Goal: Information Seeking & Learning: Learn about a topic

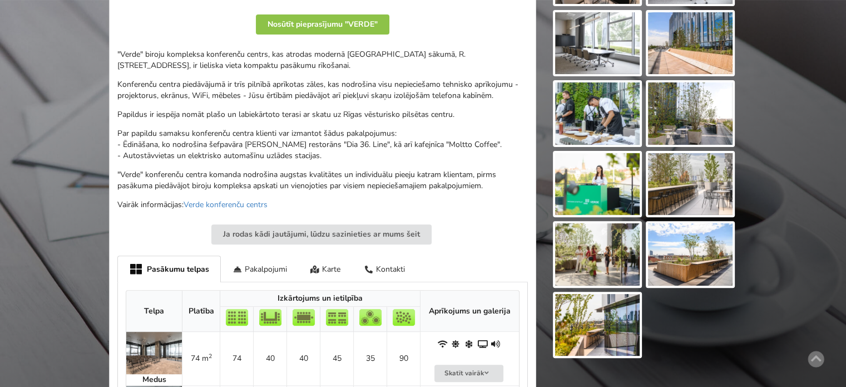
scroll to position [56, 0]
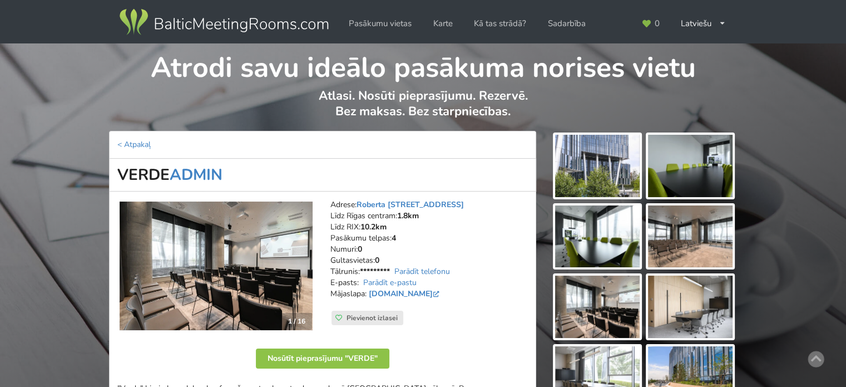
scroll to position [222, 0]
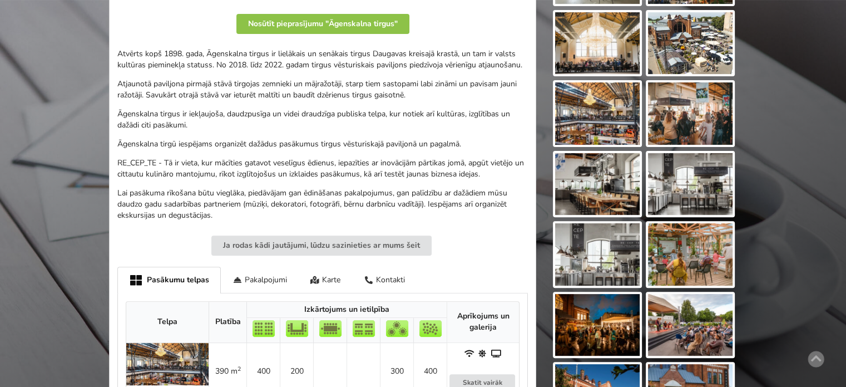
scroll to position [612, 0]
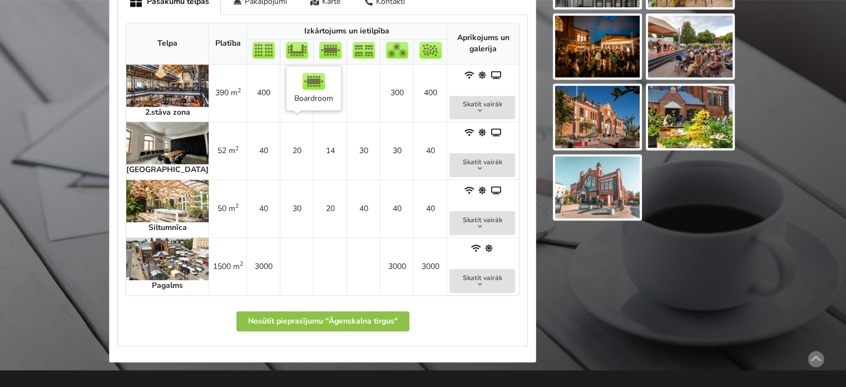
click at [313, 151] on td "14" at bounding box center [329, 150] width 33 height 58
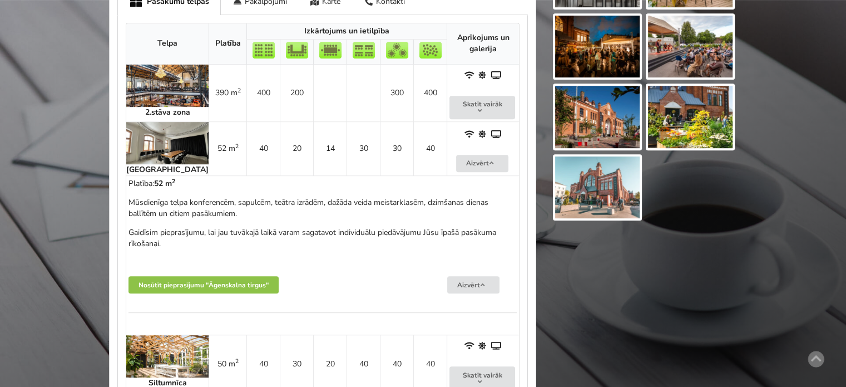
scroll to position [501, 0]
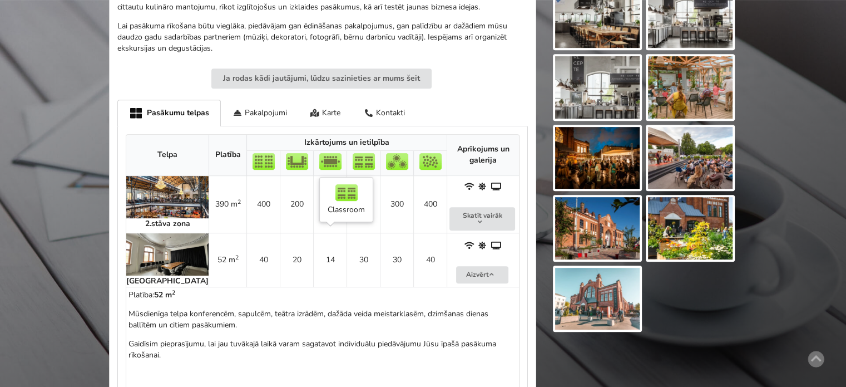
click at [347, 271] on td "30" at bounding box center [363, 260] width 33 height 54
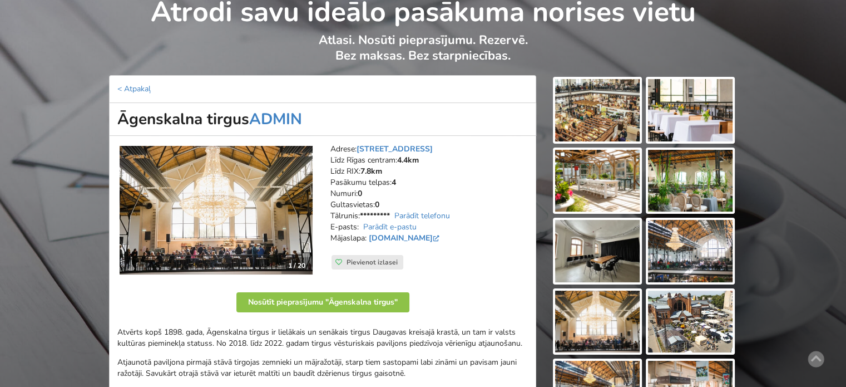
scroll to position [222, 0]
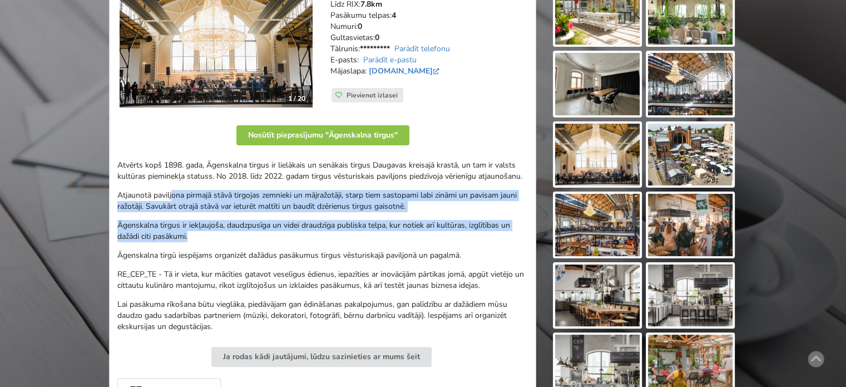
drag, startPoint x: 185, startPoint y: 195, endPoint x: 408, endPoint y: 246, distance: 229.0
click at [406, 246] on div "Atvērts kopš 1898. gada, Āgenskalna tirgus ir lielākais un senākais tirgus Daug…" at bounding box center [322, 246] width 411 height 172
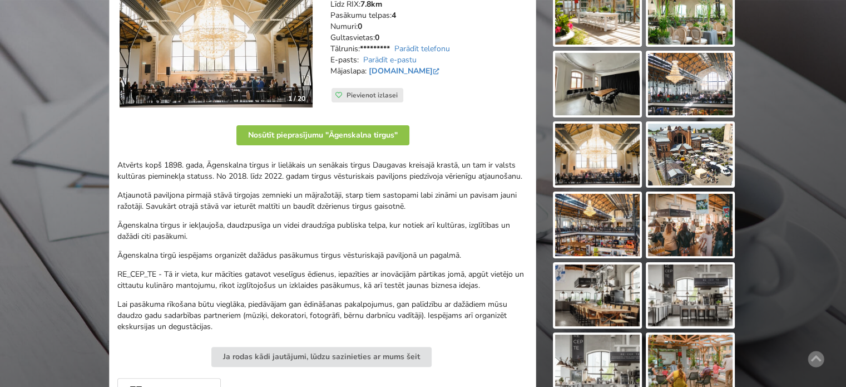
drag, startPoint x: 413, startPoint y: 248, endPoint x: 422, endPoint y: 260, distance: 15.1
click at [413, 248] on div "Atvērts kopš 1898. gada, Āgenskalna tirgus ir lielākais un senākais tirgus Daug…" at bounding box center [322, 246] width 411 height 172
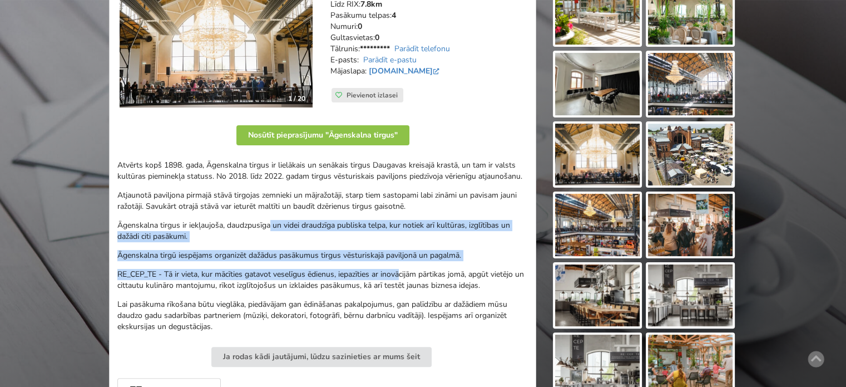
drag, startPoint x: 289, startPoint y: 229, endPoint x: 263, endPoint y: 218, distance: 28.2
click at [264, 219] on div "Atvērts kopš 1898. gada, Āgenskalna tirgus ir lielākais un senākais tirgus Daug…" at bounding box center [322, 246] width 411 height 172
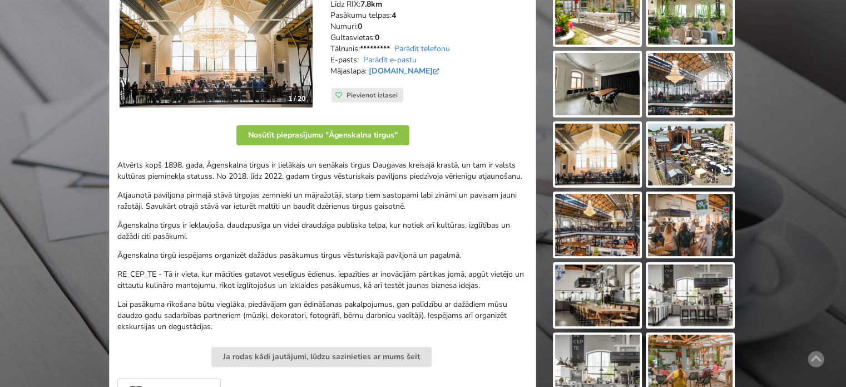
click at [260, 216] on div "Atvērts kopš 1898. gada, Āgenskalna tirgus ir lielākais un senākais tirgus Daug…" at bounding box center [322, 246] width 411 height 172
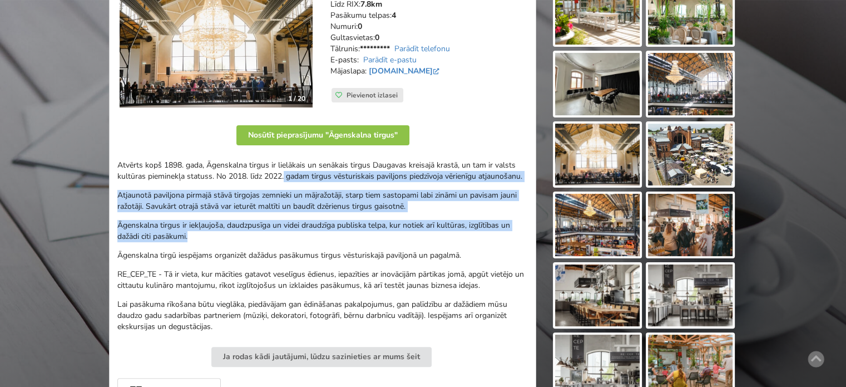
drag, startPoint x: 405, startPoint y: 220, endPoint x: 434, endPoint y: 258, distance: 47.6
click at [432, 253] on div "Atvērts kopš 1898. gada, Āgenskalna tirgus ir lielākais un senākais tirgus Daug…" at bounding box center [322, 246] width 411 height 172
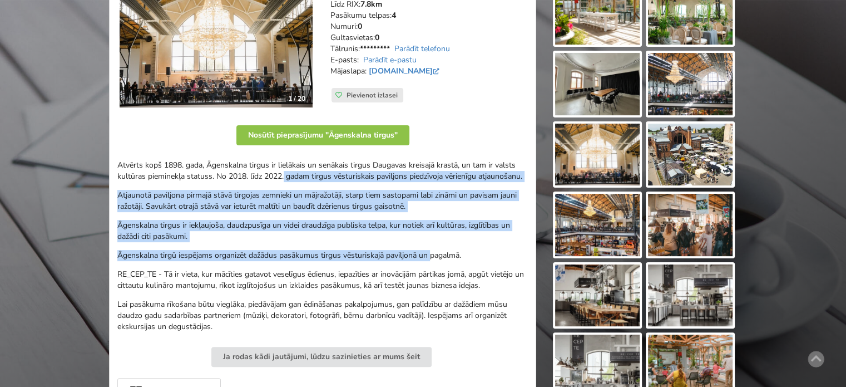
drag, startPoint x: 434, startPoint y: 258, endPoint x: 414, endPoint y: 293, distance: 40.8
click at [434, 259] on p "Āgenskalna tirgū iespējams organizēt dažādus pasākumus tirgus vēsturiskajā pavi…" at bounding box center [322, 255] width 411 height 11
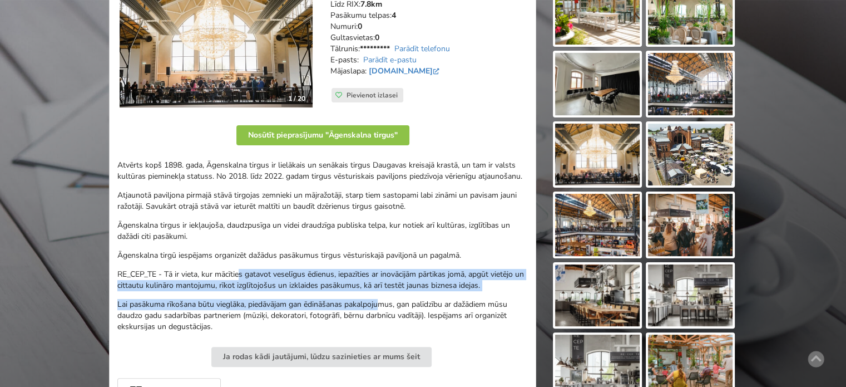
drag, startPoint x: 348, startPoint y: 288, endPoint x: 230, endPoint y: 255, distance: 122.9
click at [237, 260] on div "Atvērts kopš 1898. gada, Āgenskalna tirgus ir lielākais un senākais tirgus Daug…" at bounding box center [322, 246] width 411 height 172
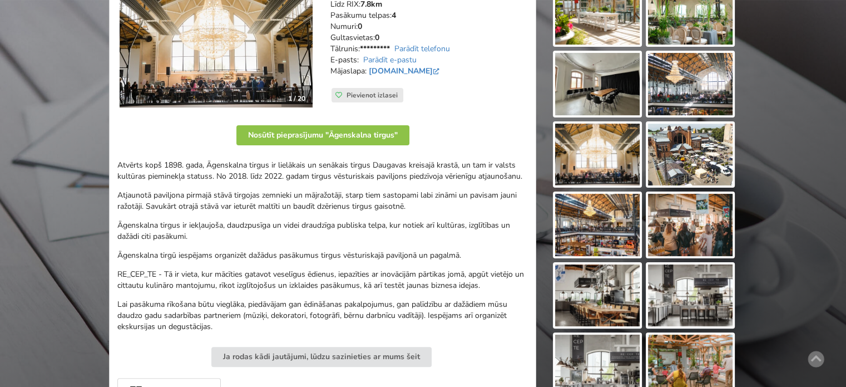
drag, startPoint x: 230, startPoint y: 255, endPoint x: 241, endPoint y: 211, distance: 46.0
click at [230, 255] on p "Āgenskalna tirgū iespējams organizēt dažādus pasākumus tirgus vēsturiskajā pavi…" at bounding box center [322, 255] width 411 height 11
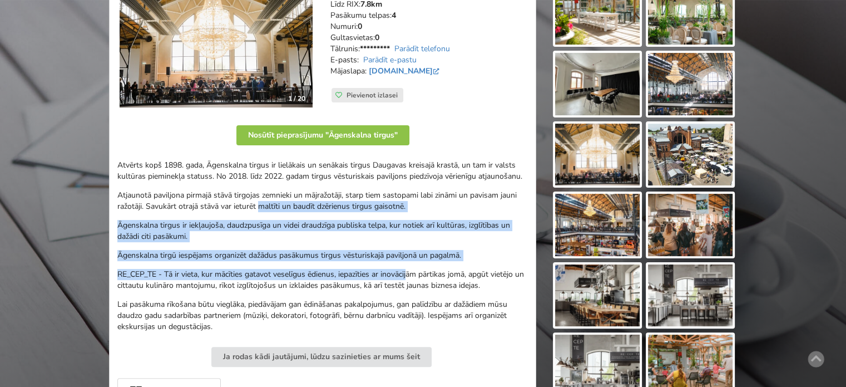
drag, startPoint x: 316, startPoint y: 220, endPoint x: 418, endPoint y: 280, distance: 118.7
click at [414, 276] on div "Atvērts kopš 1898. gada, Āgenskalna tirgus ir lielākais un senākais tirgus Daug…" at bounding box center [322, 246] width 411 height 172
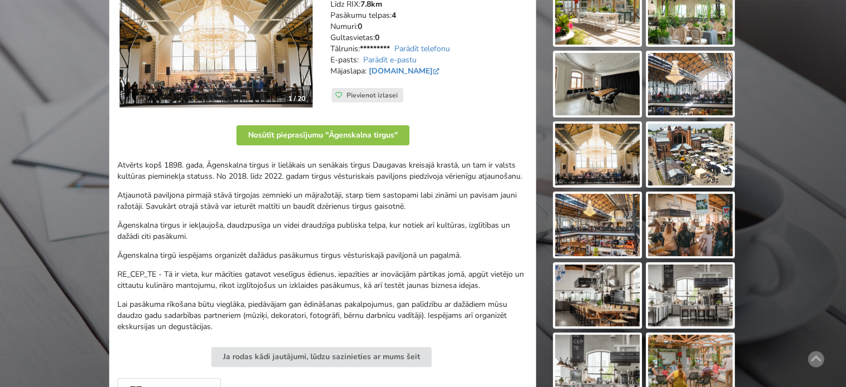
click at [428, 288] on p "RE_CEP_TE - Tā ir vieta, kur mācīties gatavot veselīgus ēdienus, iepazīties ar …" at bounding box center [322, 280] width 411 height 22
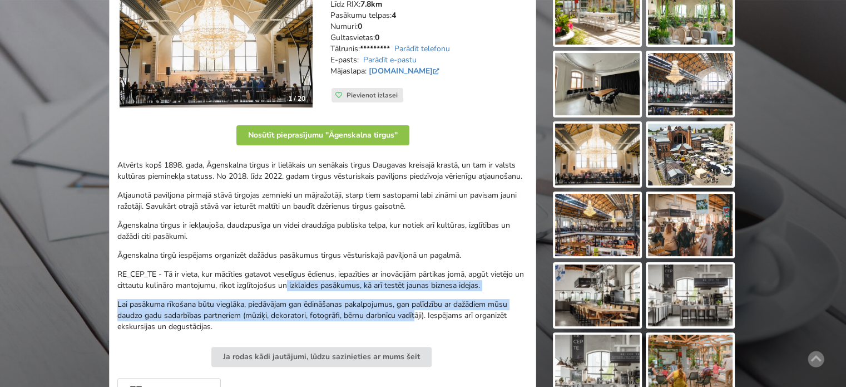
click at [245, 277] on div "Atvērts kopš 1898. gada, Āgenskalna tirgus ir lielākais un senākais tirgus Daug…" at bounding box center [322, 246] width 411 height 172
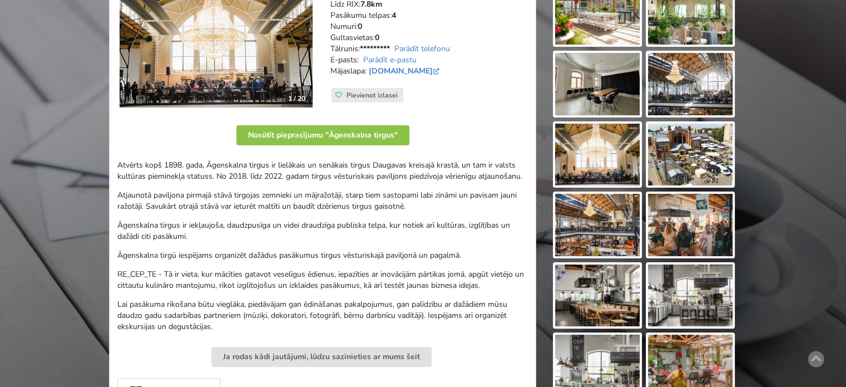
click at [236, 273] on p "RE_CEP_TE - Tā ir vieta, kur mācīties gatavot veselīgus ēdienus, iepazīties ar …" at bounding box center [322, 280] width 411 height 22
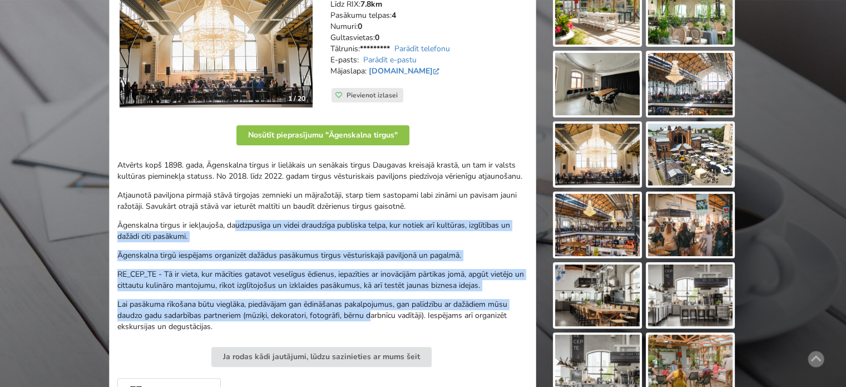
drag, startPoint x: 241, startPoint y: 231, endPoint x: 405, endPoint y: 325, distance: 188.6
click at [379, 315] on div "Atvērts kopš 1898. gada, Āgenskalna tirgus ir lielākais un senākais tirgus Daug…" at bounding box center [322, 246] width 411 height 172
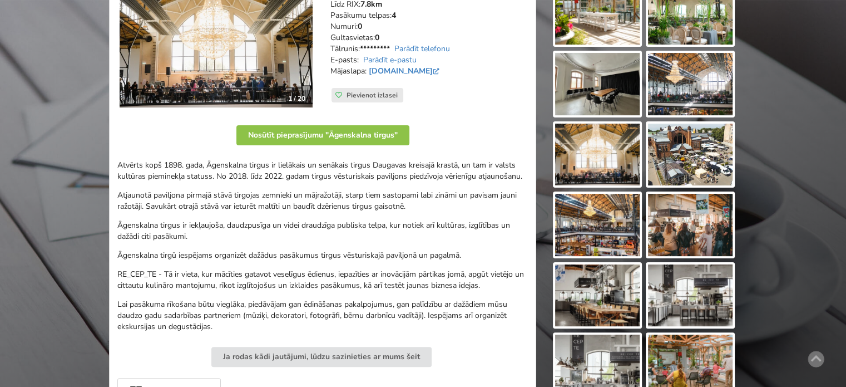
click at [412, 328] on p "Lai pasākuma rīkošana būtu vieglāka, piedāvājam gan ēdināšanas pakalpojumus, ga…" at bounding box center [322, 315] width 411 height 33
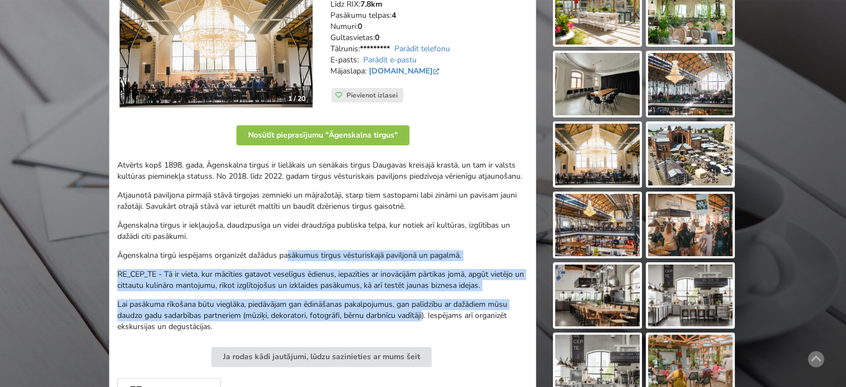
drag, startPoint x: 317, startPoint y: 275, endPoint x: 275, endPoint y: 239, distance: 55.6
click at [284, 252] on div "Atvērts kopš 1898. gada, Āgenskalna tirgus ir lielākais un senākais tirgus Daug…" at bounding box center [322, 246] width 411 height 172
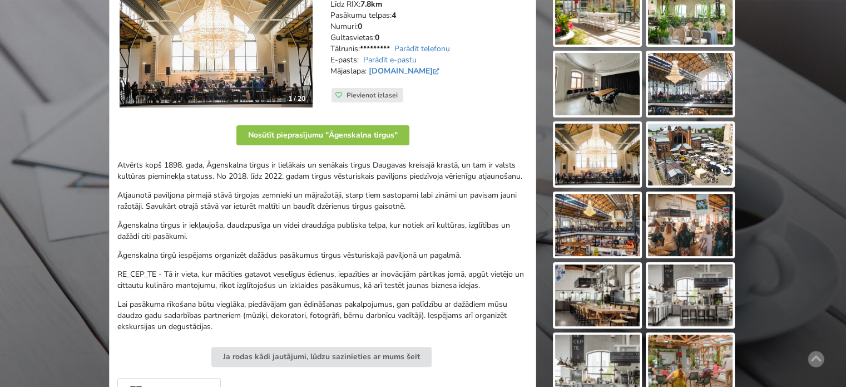
click at [275, 239] on p "Āgenskalna tirgus ir iekļaujoša, daudzpusīga un videi draudzīga publiska telpa,…" at bounding box center [322, 231] width 411 height 22
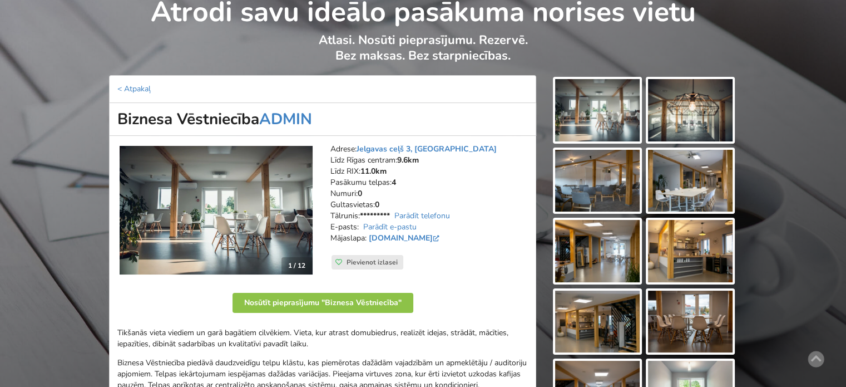
scroll to position [334, 0]
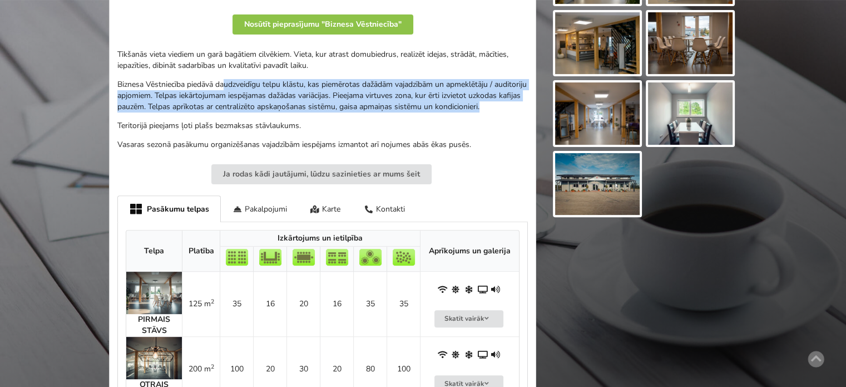
drag, startPoint x: 240, startPoint y: 84, endPoint x: 447, endPoint y: 117, distance: 209.6
click at [447, 112] on p "Biznesa Vēstniecība piedāvā daudzveidīgu telpu klāstu, kas piemērotas dažādām v…" at bounding box center [322, 95] width 411 height 33
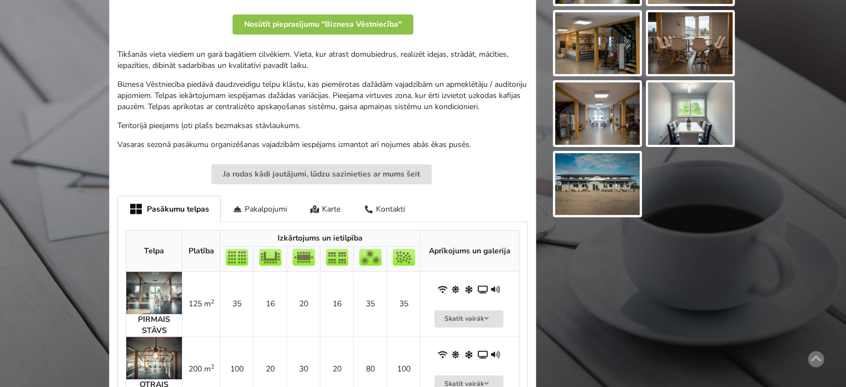
drag, startPoint x: 263, startPoint y: 104, endPoint x: 182, endPoint y: 94, distance: 81.8
click at [182, 94] on div "Tikšanās vieta viediem un garā bagātiem cilvēkiem. Vieta, kur atrast domubiedru…" at bounding box center [322, 99] width 411 height 101
click at [182, 94] on p "Biznesa Vēstniecība piedāvā daudzveidīgu telpu klāstu, kas piemērotas dažādām v…" at bounding box center [322, 95] width 411 height 33
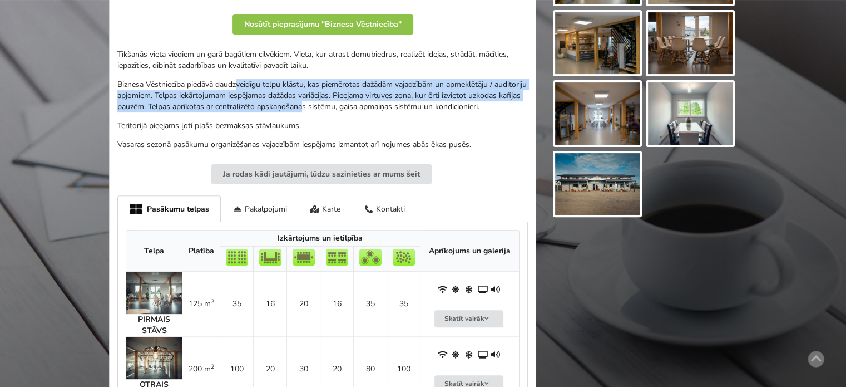
drag, startPoint x: 258, startPoint y: 88, endPoint x: 365, endPoint y: 108, distance: 108.8
click at [364, 108] on p "Biznesa Vēstniecība piedāvā daudzveidīgu telpu klāstu, kas piemērotas dažādām v…" at bounding box center [322, 95] width 411 height 33
click at [365, 108] on p "Biznesa Vēstniecība piedāvā daudzveidīgu telpu klāstu, kas piemērotas dažādām v…" at bounding box center [322, 95] width 411 height 33
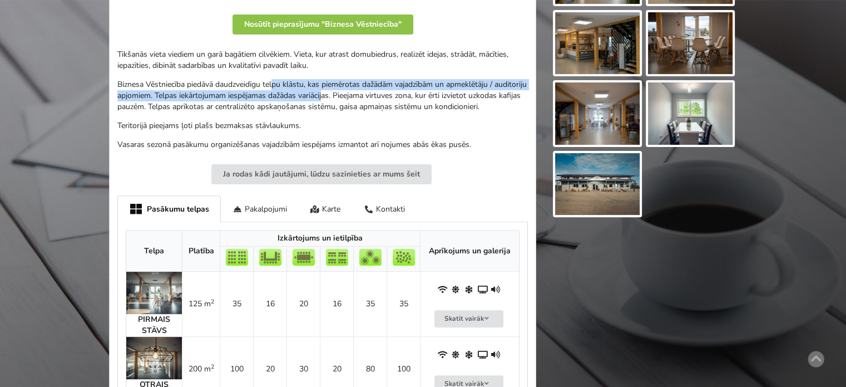
drag, startPoint x: 303, startPoint y: 82, endPoint x: 383, endPoint y: 117, distance: 87.9
click at [383, 112] on p "Biznesa Vēstniecība piedāvā daudzveidīgu telpu klāstu, kas piemērotas dažādām v…" at bounding box center [322, 95] width 411 height 33
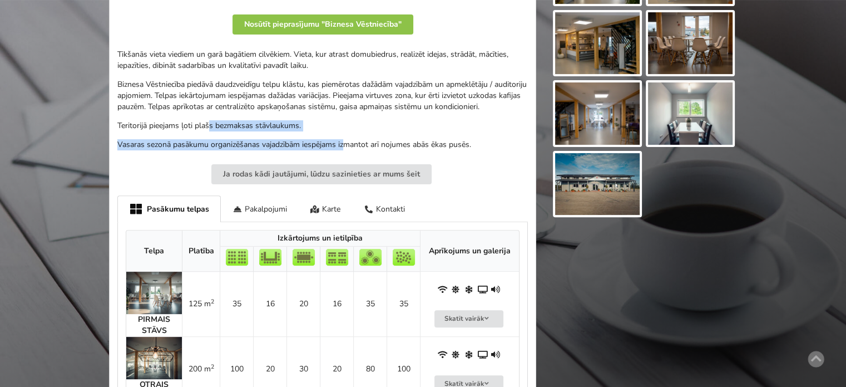
drag, startPoint x: 316, startPoint y: 147, endPoint x: 160, endPoint y: 124, distance: 157.5
click at [162, 125] on div "Tikšanās vieta viediem un garā bagātiem cilvēkiem. Vieta, kur atrast domubiedru…" at bounding box center [322, 99] width 411 height 101
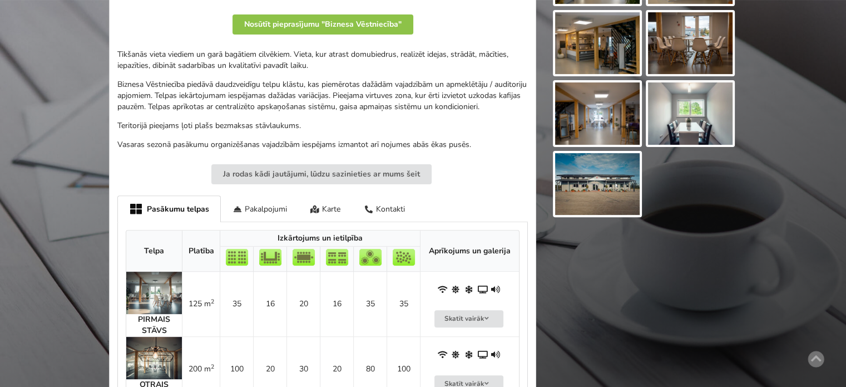
click at [160, 124] on div "Tikšanās vieta viediem un garā bagātiem cilvēkiem. Vieta, kur atrast domubiedru…" at bounding box center [322, 99] width 411 height 101
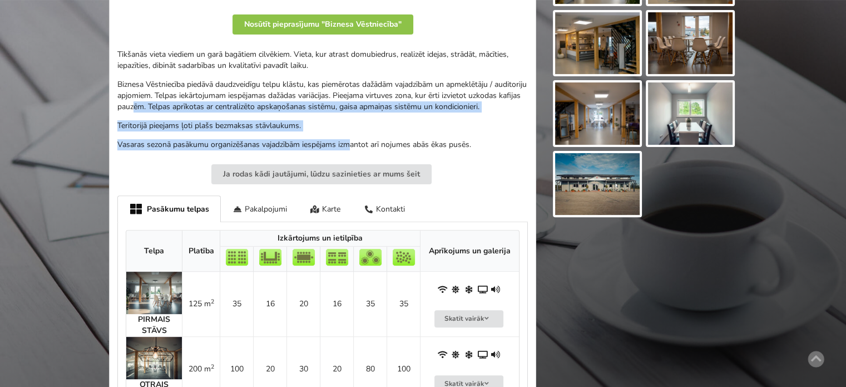
drag, startPoint x: 187, startPoint y: 101, endPoint x: 351, endPoint y: 147, distance: 169.9
click at [351, 147] on div "Tikšanās vieta viediem un garā bagātiem cilvēkiem. Vieta, kur atrast domubiedru…" at bounding box center [322, 99] width 411 height 101
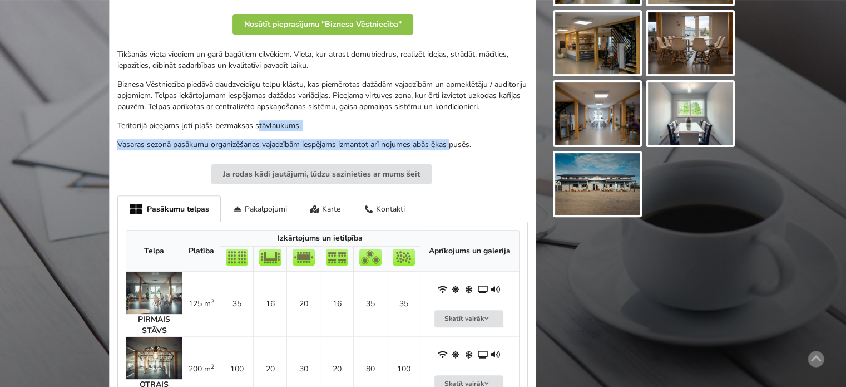
drag, startPoint x: 452, startPoint y: 156, endPoint x: 258, endPoint y: 131, distance: 195.7
click at [258, 131] on div "Tikšanās vieta viediem un garā bagātiem cilvēkiem. Vieta, kur atrast domubiedru…" at bounding box center [322, 99] width 411 height 101
click at [258, 131] on p "Teritorijā pieejams ļoti plašs bezmaksas stāvlaukums." at bounding box center [322, 125] width 411 height 11
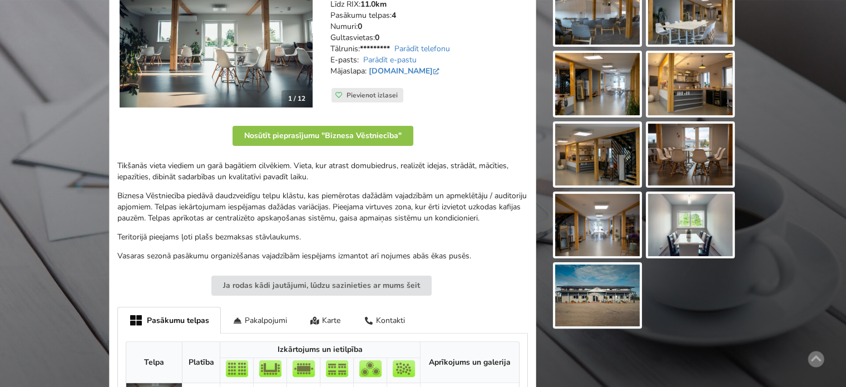
scroll to position [0, 0]
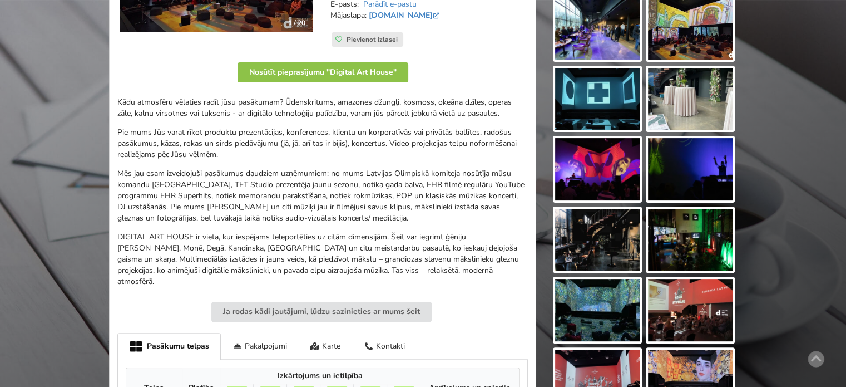
scroll to position [612, 0]
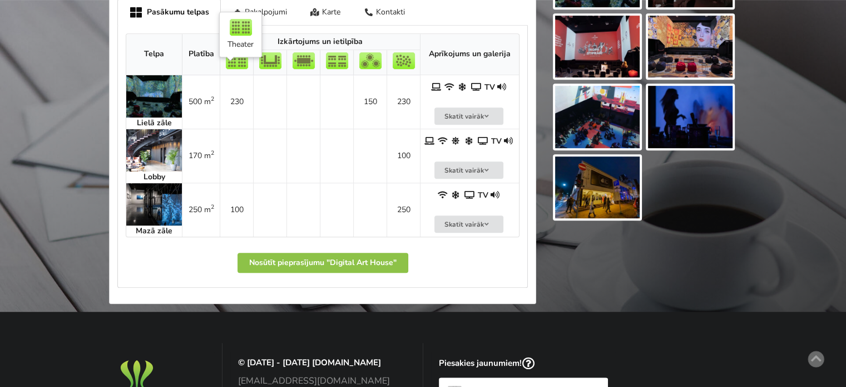
click at [237, 95] on td "230" at bounding box center [236, 101] width 33 height 53
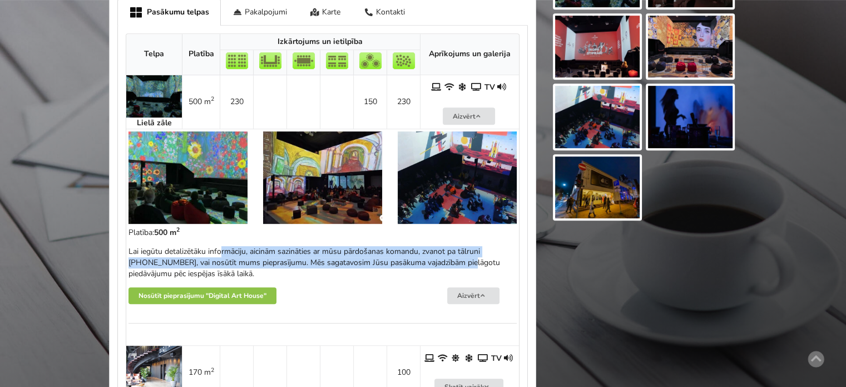
drag, startPoint x: 225, startPoint y: 238, endPoint x: 461, endPoint y: 255, distance: 236.0
click at [458, 255] on p "Lai iegūtu detalizētāku informāciju, aicinām sazināties ar mūsu pārdošanas koma…" at bounding box center [322, 262] width 388 height 33
click at [461, 255] on p "Lai iegūtu detalizētāku informāciju, aicinām sazināties ar mūsu pārdošanas koma…" at bounding box center [322, 262] width 388 height 33
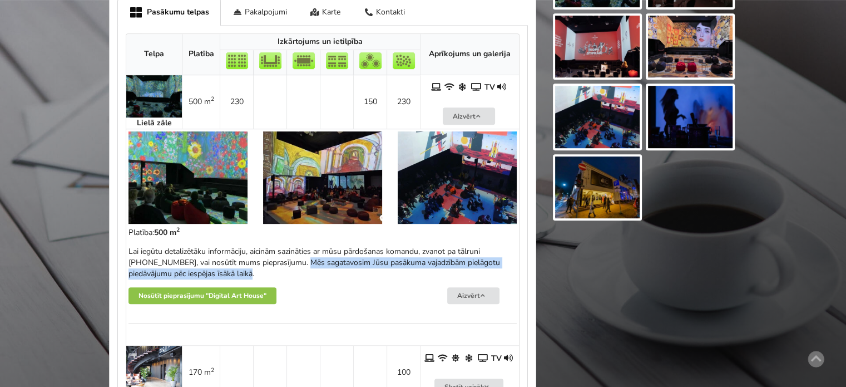
drag, startPoint x: 341, startPoint y: 252, endPoint x: 283, endPoint y: 249, distance: 57.9
click at [283, 249] on p "Lai iegūtu detalizētāku informāciju, aicinām sazināties ar mūsu pārdošanas koma…" at bounding box center [322, 262] width 388 height 33
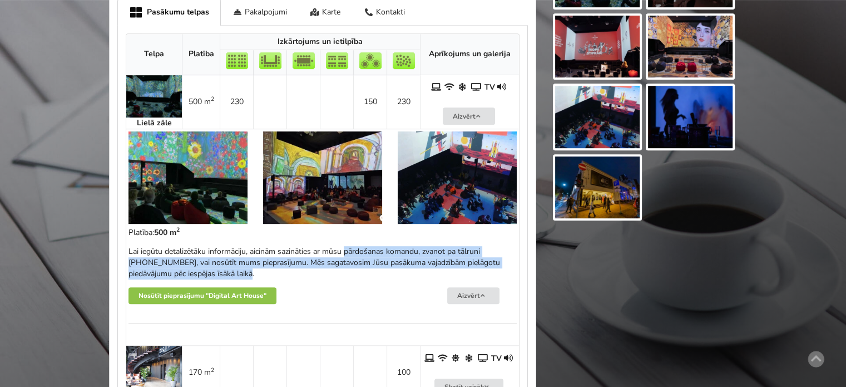
drag, startPoint x: 397, startPoint y: 250, endPoint x: 456, endPoint y: 258, distance: 59.5
click at [456, 258] on p "Lai iegūtu detalizētāku informāciju, aicinām sazināties ar mūsu pārdošanas koma…" at bounding box center [322, 262] width 388 height 33
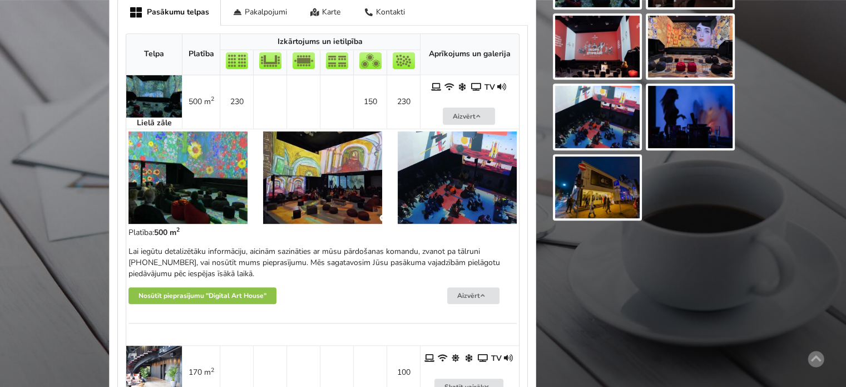
scroll to position [278, 0]
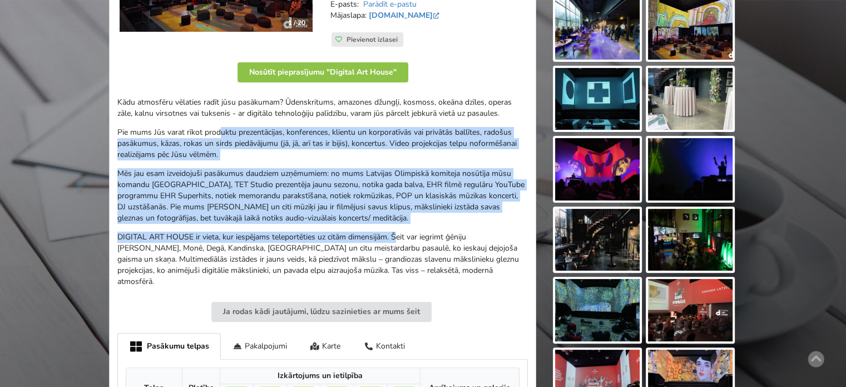
drag, startPoint x: 373, startPoint y: 211, endPoint x: 399, endPoint y: 224, distance: 29.4
click at [398, 224] on div "Kādu atmosfēru vēlaties radīt jūsu pasākumam? Ūdenskritums, amazones džungļi, k…" at bounding box center [322, 192] width 411 height 190
click at [399, 224] on div "Kādu atmosfēru vēlaties radīt jūsu pasākumam? Ūdenskritums, amazones džungļi, k…" at bounding box center [322, 192] width 411 height 190
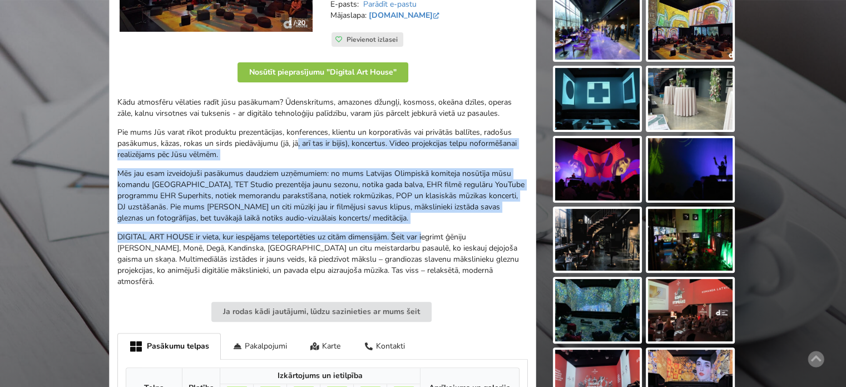
drag, startPoint x: 424, startPoint y: 233, endPoint x: 298, endPoint y: 147, distance: 153.0
click at [298, 147] on div "Kādu atmosfēru vēlaties radīt jūsu pasākumam? Ūdenskritums, amazones džungļi, k…" at bounding box center [322, 192] width 411 height 190
click at [301, 149] on p "Pie mums Jūs varat rīkot produktu prezentācijas, konferences, klientu un korpor…" at bounding box center [322, 143] width 411 height 33
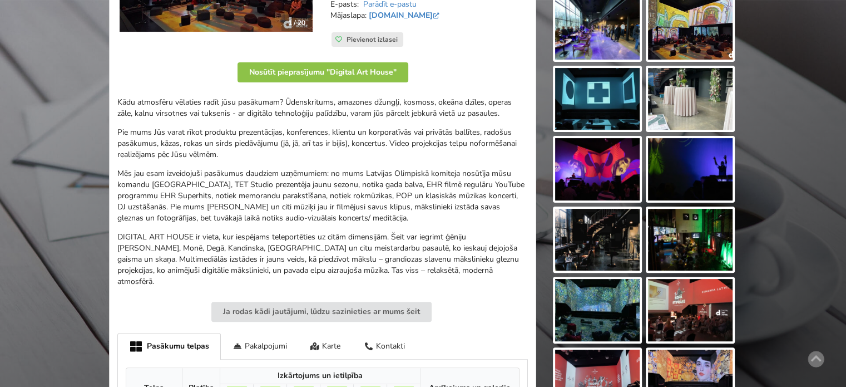
scroll to position [0, 0]
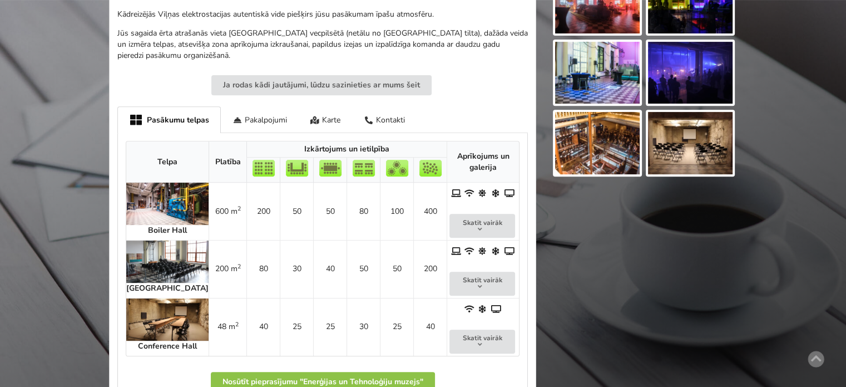
scroll to position [501, 0]
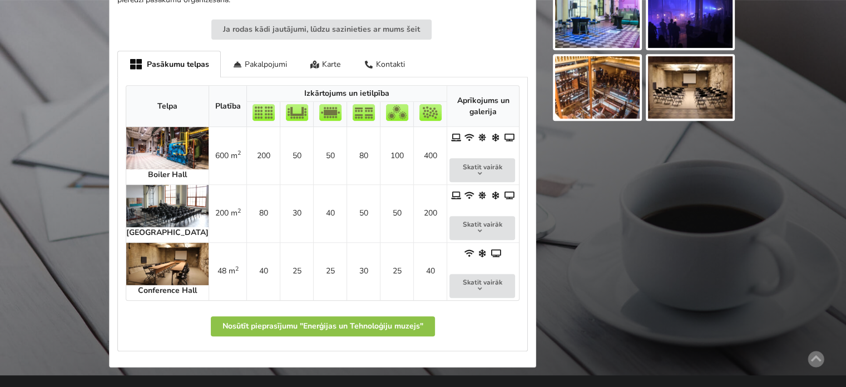
click at [175, 200] on img at bounding box center [167, 206] width 82 height 42
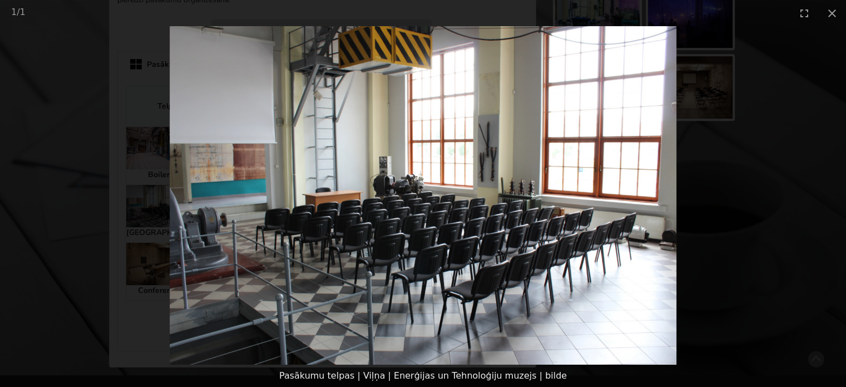
click at [736, 248] on picture at bounding box center [423, 195] width 846 height 338
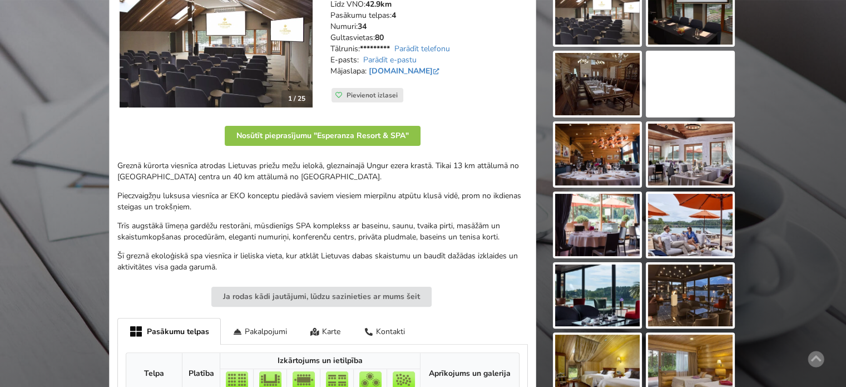
scroll to position [278, 0]
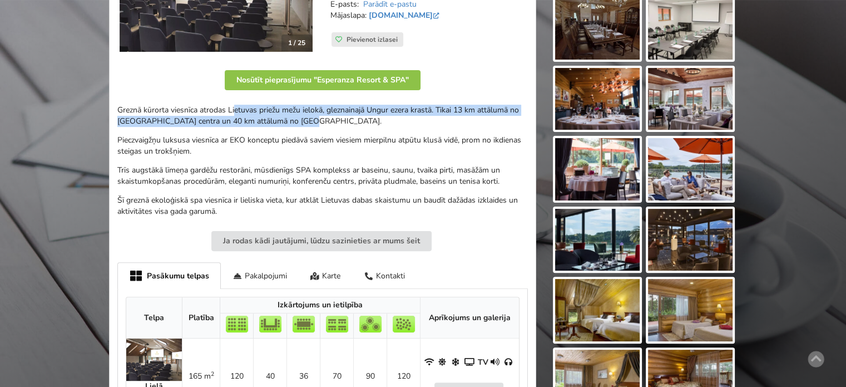
drag, startPoint x: 250, startPoint y: 114, endPoint x: 342, endPoint y: 128, distance: 92.4
click at [336, 128] on div "Greznā kūrorta viesnīca atrodas Lietuvas priežu mežu ielokā, gleznainajā Ungur …" at bounding box center [322, 161] width 411 height 112
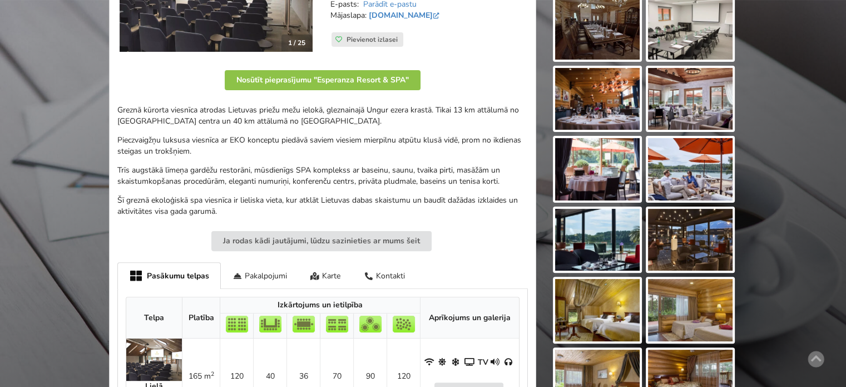
click at [348, 128] on div "Greznā kūrorta viesnīca atrodas Lietuvas priežu mežu ielokā, gleznainajā Ungur …" at bounding box center [322, 161] width 411 height 112
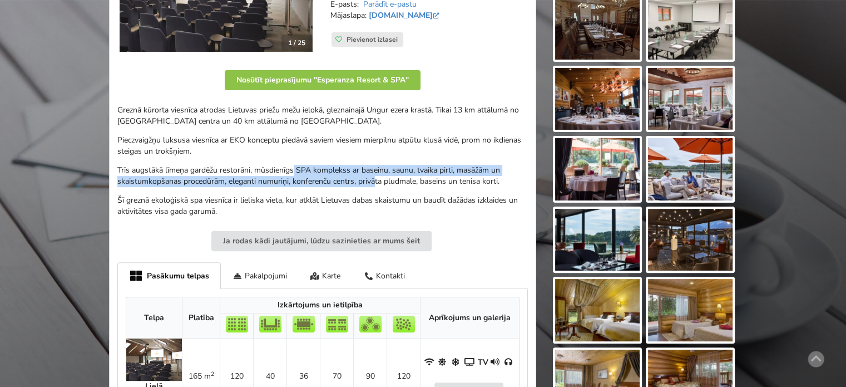
drag, startPoint x: 242, startPoint y: 149, endPoint x: 220, endPoint y: 139, distance: 24.4
click at [225, 142] on div "Greznā kūrorta viesnīca atrodas Lietuvas priežu mežu ielokā, gleznainajā Ungur …" at bounding box center [322, 161] width 411 height 112
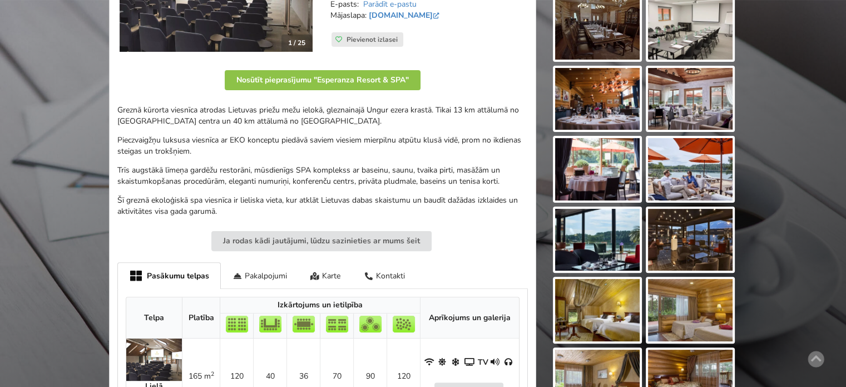
click at [220, 139] on p "Pieczvaigžņu luksusa viesnīca ar EKO konceptu piedāvā saviem viesiem mierpilnu …" at bounding box center [322, 146] width 411 height 22
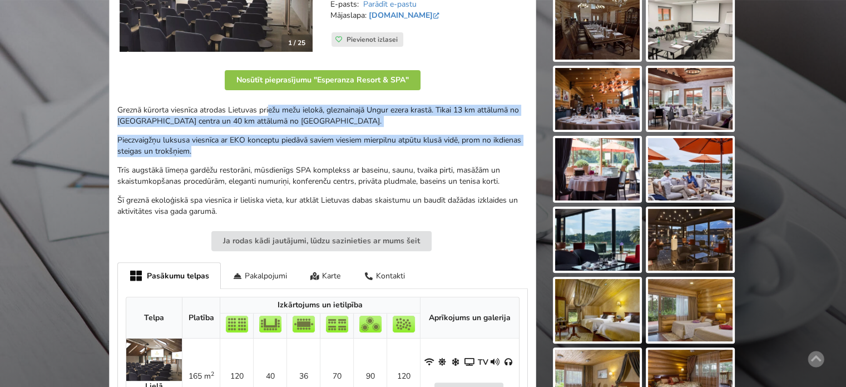
drag, startPoint x: 283, startPoint y: 117, endPoint x: 429, endPoint y: 177, distance: 157.6
click at [396, 166] on div "Greznā kūrorta viesnīca atrodas Lietuvas priežu mežu ielokā, gleznainajā Ungur …" at bounding box center [322, 161] width 411 height 112
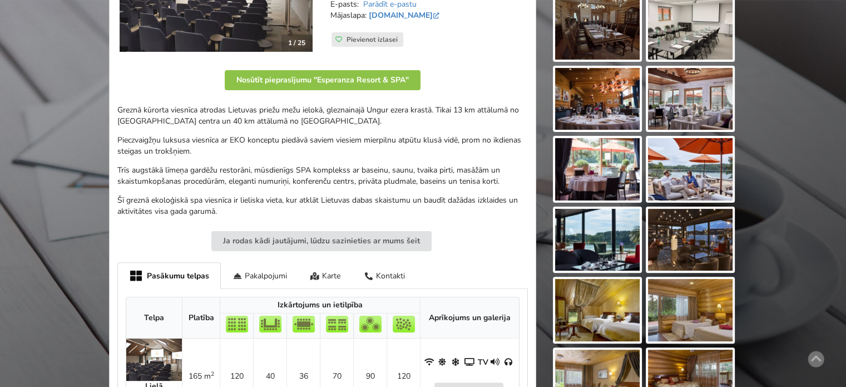
click at [431, 178] on p "Trīs augstākā līmeņa gardēžu restorāni, mūsdienīgs SPA komplekss ar baseinu, sa…" at bounding box center [322, 176] width 411 height 22
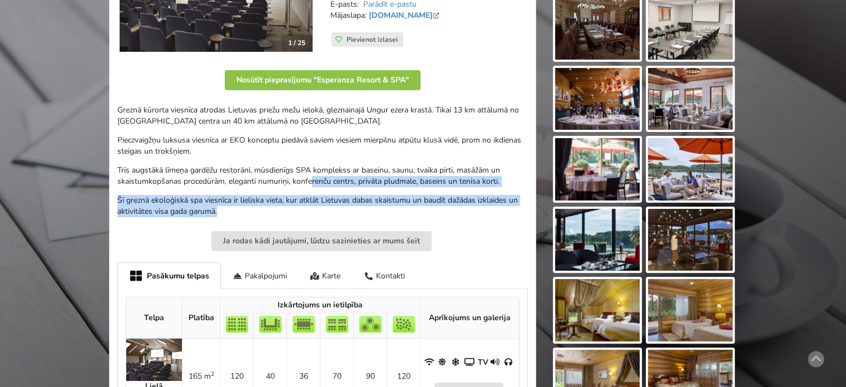
drag, startPoint x: 423, startPoint y: 206, endPoint x: 254, endPoint y: 169, distance: 173.3
click at [268, 172] on div "Greznā kūrorta viesnīca atrodas Lietuvas priežu mežu ielokā, gleznainajā Ungur …" at bounding box center [322, 161] width 411 height 112
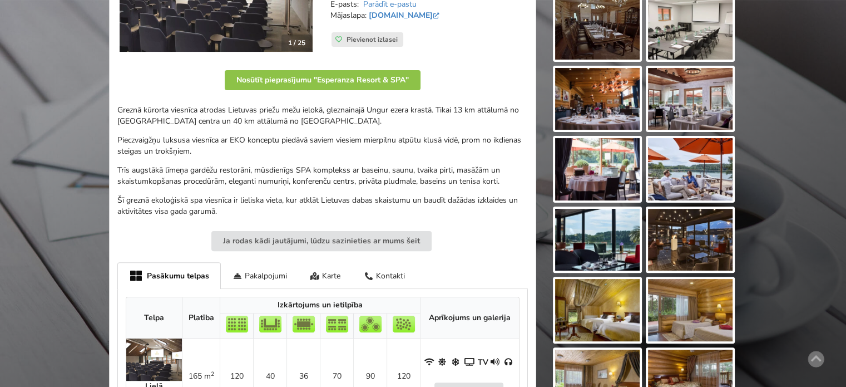
drag, startPoint x: 254, startPoint y: 169, endPoint x: 169, endPoint y: 127, distance: 94.3
click at [249, 166] on p "Trīs augstākā līmeņa gardēžu restorāni, mūsdienīgs SPA komplekss ar baseinu, sa…" at bounding box center [322, 176] width 411 height 22
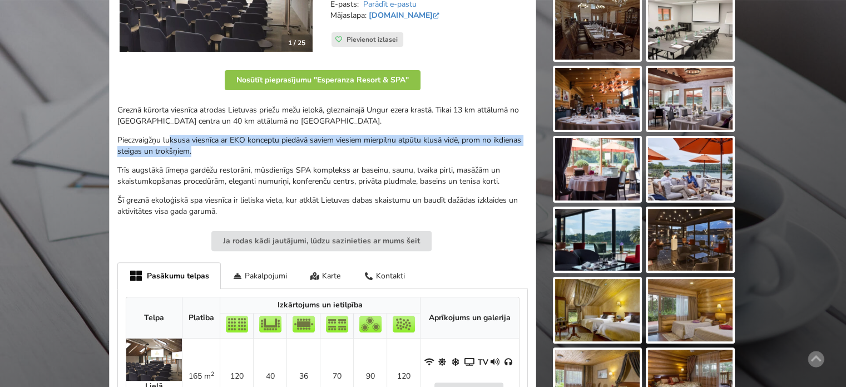
drag, startPoint x: 335, startPoint y: 168, endPoint x: 372, endPoint y: 180, distance: 38.7
click at [363, 177] on div "Greznā kūrorta viesnīca atrodas Lietuvas priežu mežu ielokā, gleznainajā Ungur …" at bounding box center [322, 161] width 411 height 112
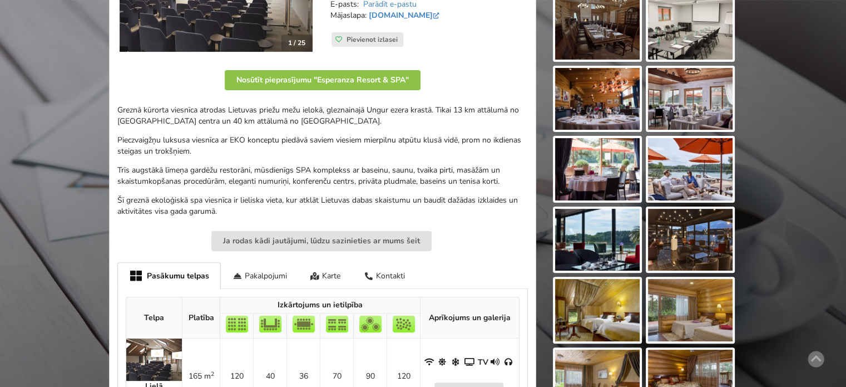
drag, startPoint x: 373, startPoint y: 180, endPoint x: 409, endPoint y: 192, distance: 37.5
click at [379, 183] on p "Trīs augstākā līmeņa gardēžu restorāni, mūsdienīgs SPA komplekss ar baseinu, sa…" at bounding box center [322, 176] width 411 height 22
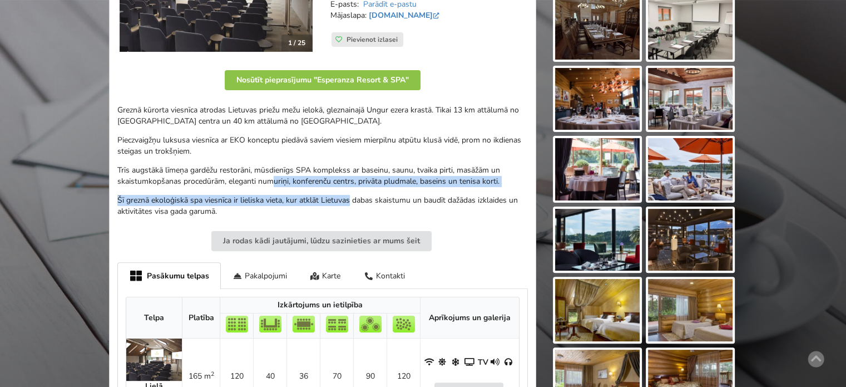
click at [249, 172] on div "Greznā kūrorta viesnīca atrodas Lietuvas priežu mežu ielokā, gleznainajā Ungur …" at bounding box center [322, 161] width 411 height 112
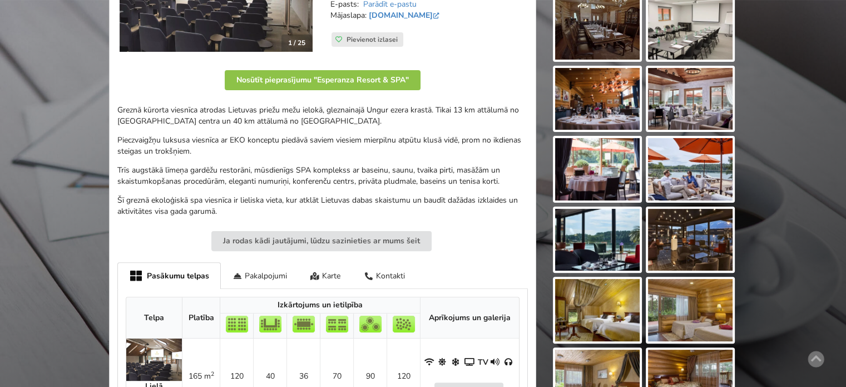
drag, startPoint x: 247, startPoint y: 167, endPoint x: 244, endPoint y: 146, distance: 20.8
click at [246, 161] on div "Greznā kūrorta viesnīca atrodas Lietuvas priežu mežu ielokā, gleznainajā Ungur …" at bounding box center [322, 161] width 411 height 112
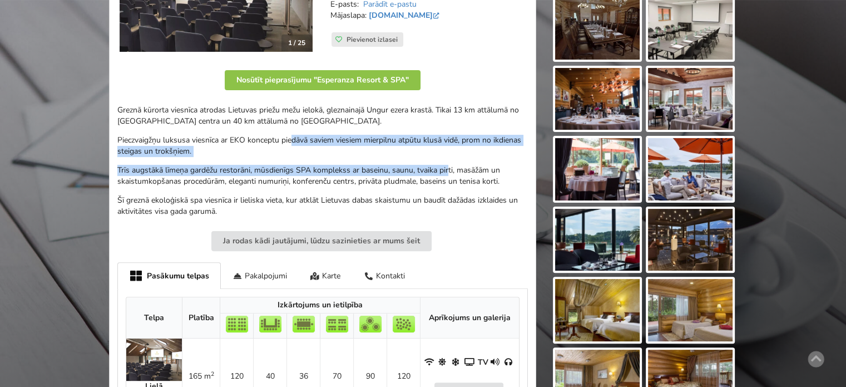
drag, startPoint x: 372, startPoint y: 154, endPoint x: 456, endPoint y: 160, distance: 84.2
click at [454, 160] on div "Greznā kūrorta viesnīca atrodas Lietuvas priežu mežu ielokā, gleznainajā Ungur …" at bounding box center [322, 161] width 411 height 112
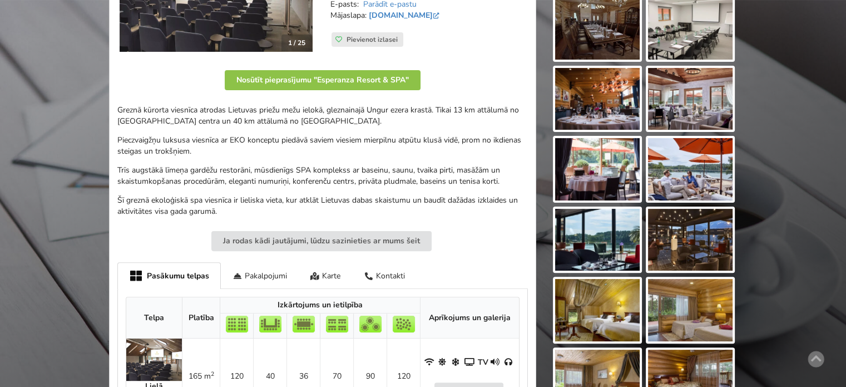
click at [456, 161] on div "Greznā kūrorta viesnīca atrodas Lietuvas priežu mežu ielokā, gleznainajā Ungur …" at bounding box center [322, 161] width 411 height 112
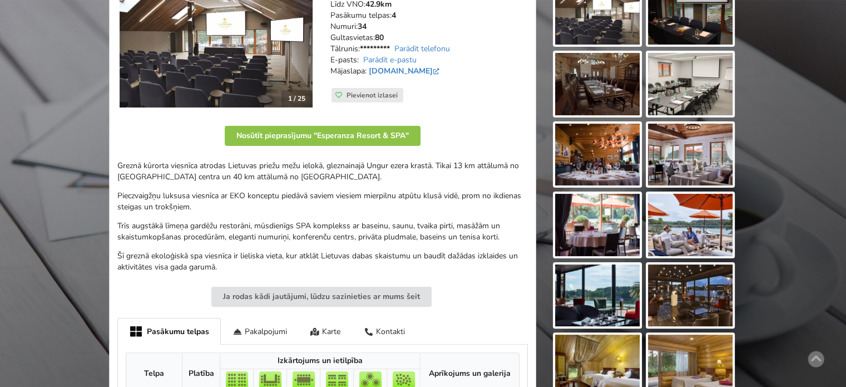
scroll to position [0, 0]
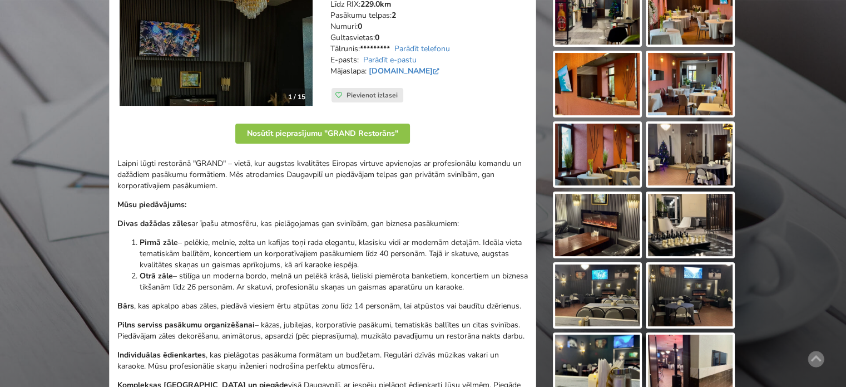
scroll to position [278, 0]
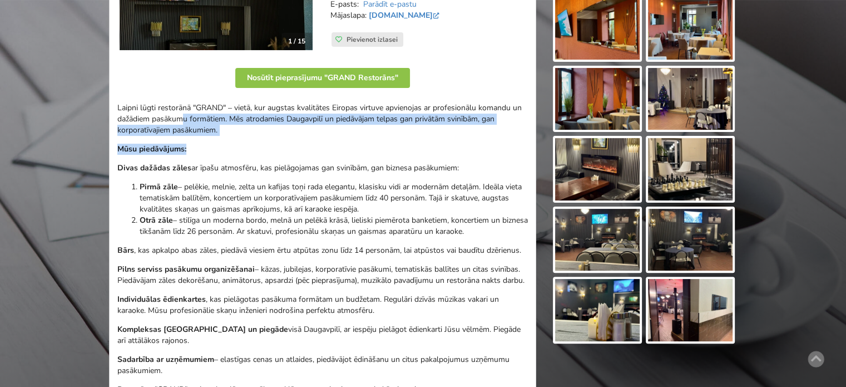
drag, startPoint x: 185, startPoint y: 116, endPoint x: 340, endPoint y: 149, distance: 158.5
click at [331, 147] on div "Laipni lūgti restorānā "GRAND" – vietā, kur augstas kvalitātes Eiropas virtuve …" at bounding box center [322, 248] width 411 height 293
click at [340, 149] on p "Mūsu piedāvājums:" at bounding box center [322, 149] width 411 height 11
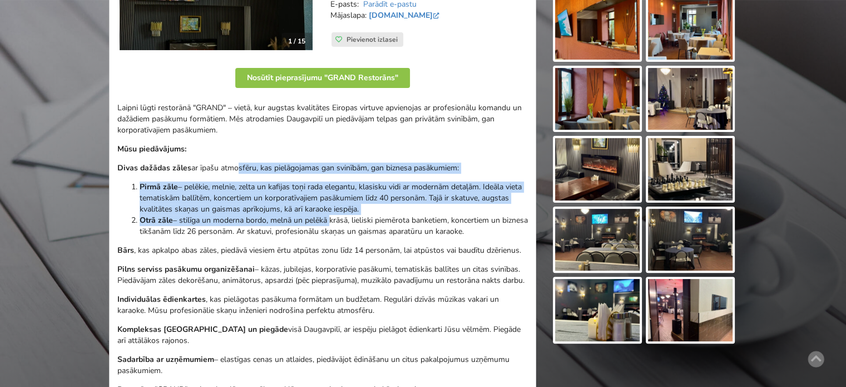
drag, startPoint x: 291, startPoint y: 215, endPoint x: 231, endPoint y: 160, distance: 81.5
click at [231, 160] on div "Laipni lūgti restorānā "GRAND" – vietā, kur augstas kvalitātes Eiropas virtuve …" at bounding box center [322, 248] width 411 height 293
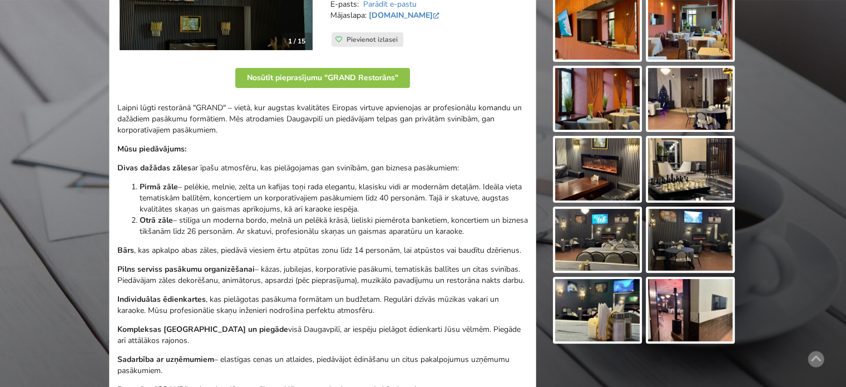
drag, startPoint x: 324, startPoint y: 220, endPoint x: 338, endPoint y: 248, distance: 30.9
click at [338, 246] on div "Laipni lūgti restorānā "GRAND" – vietā, kur augstas kvalitātes Eiropas virtuve …" at bounding box center [322, 248] width 411 height 293
click at [338, 248] on p "Bārs , kas apkalpo abas zāles, piedāvā viesiem ērtu atpūtas zonu līdz 14 person…" at bounding box center [322, 250] width 411 height 11
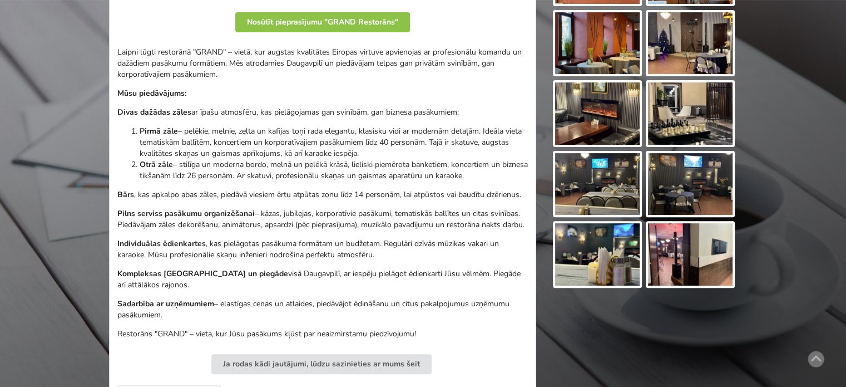
scroll to position [389, 0]
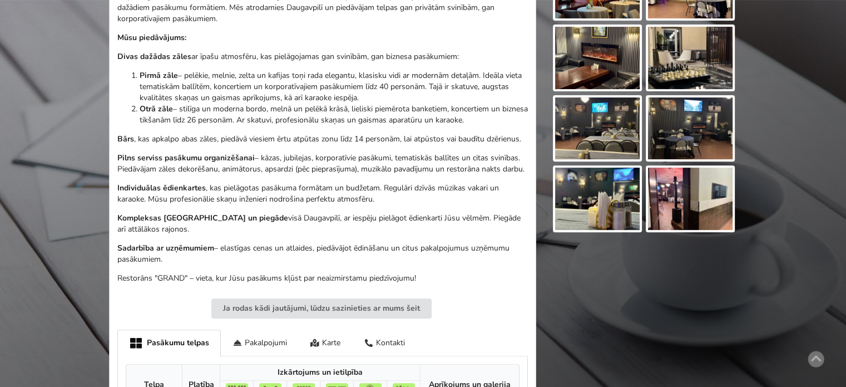
drag, startPoint x: 399, startPoint y: 244, endPoint x: 423, endPoint y: 250, distance: 24.7
click at [423, 250] on div "Laipni lūgti restorānā "GRAND" – vietā, kur augstas kvalitātes Eiropas virtuve …" at bounding box center [322, 137] width 411 height 293
click at [448, 264] on p "Sadarbība ar uzņēmumiem – elastīgas cenas un atlaides, piedāvājot ēdināšanu un …" at bounding box center [322, 254] width 411 height 22
drag, startPoint x: 367, startPoint y: 238, endPoint x: 286, endPoint y: 186, distance: 95.8
click at [287, 188] on div "Laipni lūgti restorānā "GRAND" – vietā, kur augstas kvalitātes Eiropas virtuve …" at bounding box center [322, 137] width 411 height 293
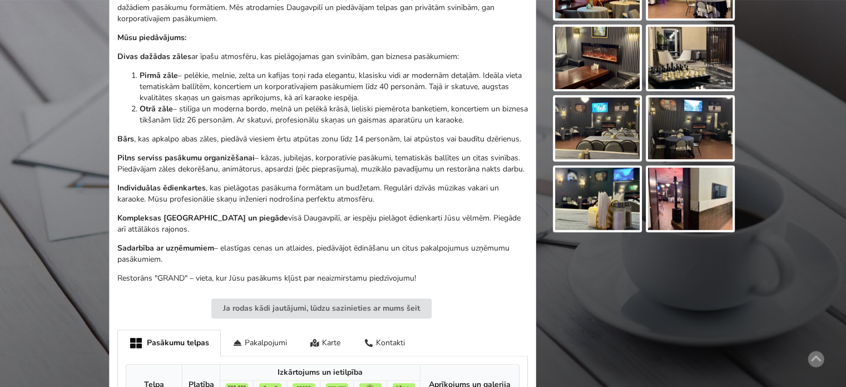
click at [286, 186] on div "Laipni lūgti restorānā "GRAND" – vietā, kur augstas kvalitātes Eiropas virtuve …" at bounding box center [322, 137] width 411 height 293
drag, startPoint x: 265, startPoint y: 137, endPoint x: 403, endPoint y: 243, distance: 174.1
click at [402, 241] on div "Laipni lūgti restorānā "GRAND" – vietā, kur augstas kvalitātes Eiropas virtuve …" at bounding box center [322, 137] width 411 height 293
click at [403, 235] on p "Kompleksas vakariņas un piegāde visā Daugavpilī, ar iespēju pielāgot ēdienkarti…" at bounding box center [322, 223] width 411 height 22
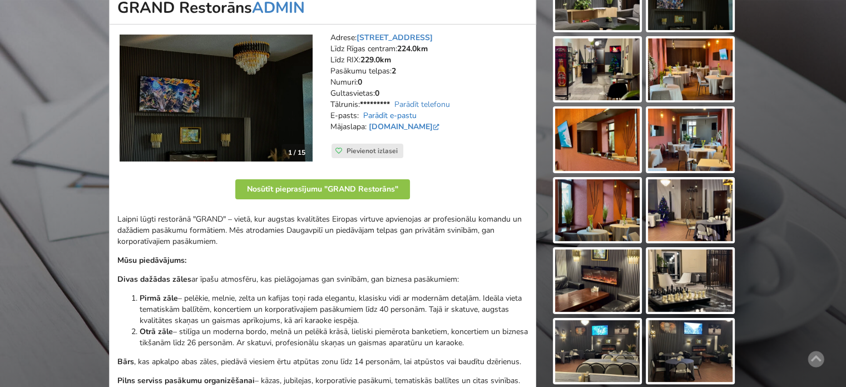
click at [408, 116] on link "Parādīt e-pastu" at bounding box center [389, 115] width 53 height 11
drag, startPoint x: 496, startPoint y: 116, endPoint x: 363, endPoint y: 111, distance: 133.0
click at [363, 111] on address "Adrese: Varšavas iela 43b, Daugavpils Līdz Rīgas centram: 224.0km Līdz RIX: 229…" at bounding box center [428, 87] width 197 height 111
copy link "grandrestaurathoteldpils@gmail.com"
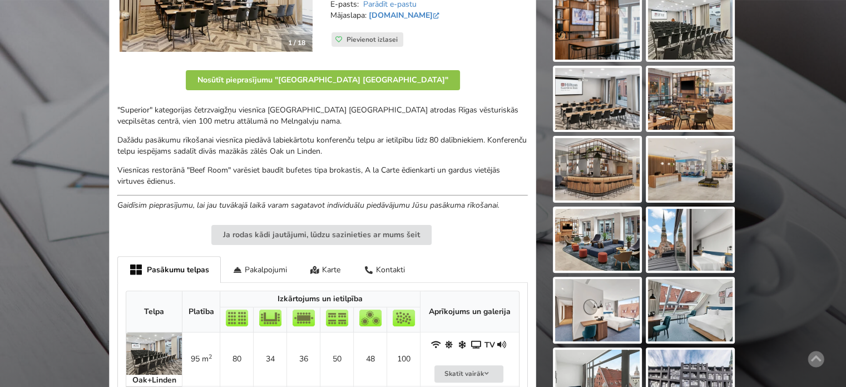
scroll to position [222, 0]
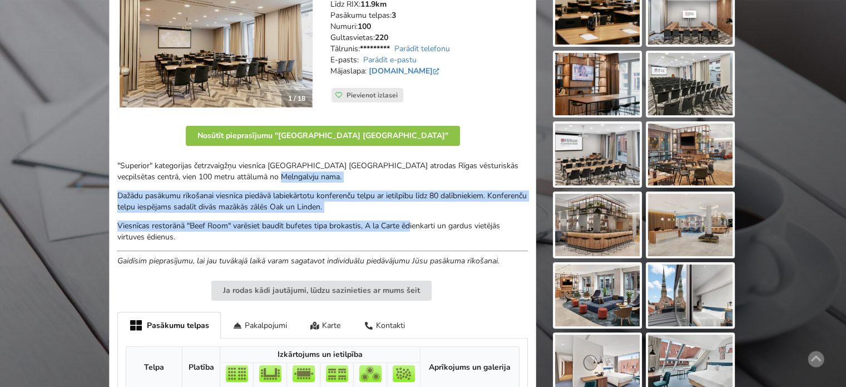
drag, startPoint x: 263, startPoint y: 177, endPoint x: 427, endPoint y: 224, distance: 170.6
click at [416, 222] on div ""Superior" kategorijas četrzvaigžņu viesnīca [GEOGRAPHIC_DATA] [GEOGRAPHIC_DATA…" at bounding box center [322, 213] width 411 height 106
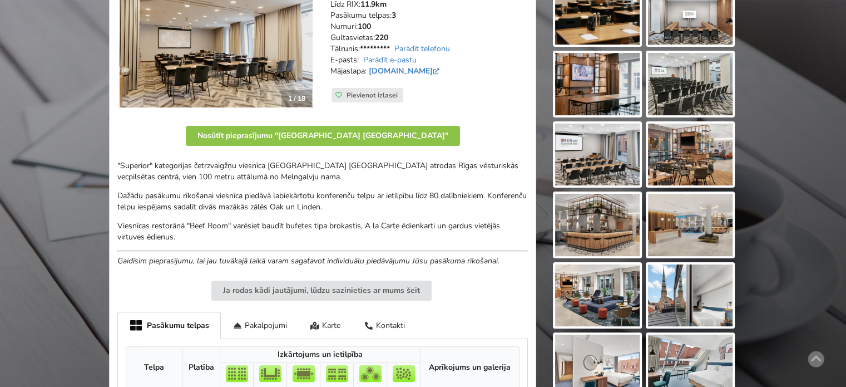
click at [427, 224] on p "Viesnīcas restorānā "Beef Room" varēsiet baudīt bufetes tipa brokastis, A la Ca…" at bounding box center [322, 231] width 411 height 22
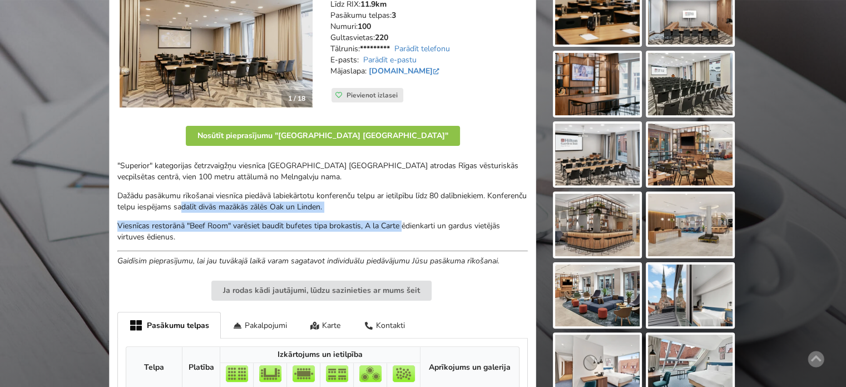
drag, startPoint x: 396, startPoint y: 222, endPoint x: 200, endPoint y: 198, distance: 197.3
click at [200, 198] on div ""Superior" kategorijas četrzvaigžņu viesnīca [GEOGRAPHIC_DATA] [GEOGRAPHIC_DATA…" at bounding box center [322, 213] width 411 height 106
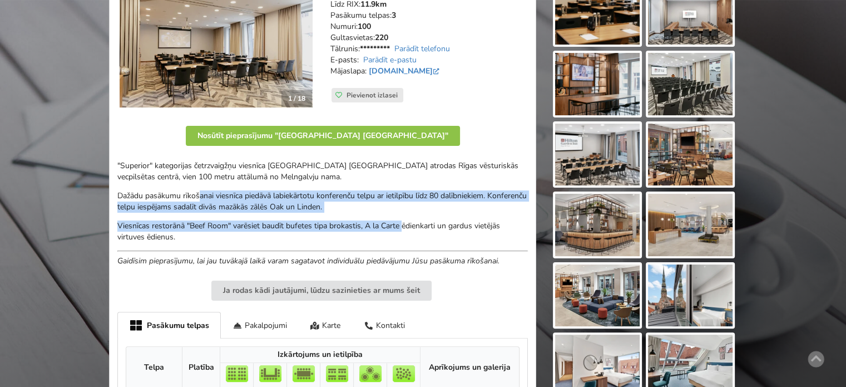
click at [200, 198] on p "Dažādu pasākumu rīkošanai viesnīca piedāvā labiekārtotu konferenču telpu ar iet…" at bounding box center [322, 201] width 411 height 22
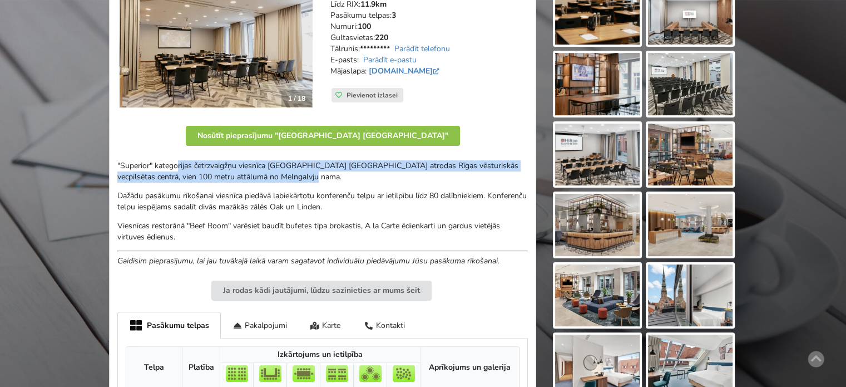
drag, startPoint x: 177, startPoint y: 169, endPoint x: 336, endPoint y: 197, distance: 161.1
click at [335, 193] on div ""Superior" kategorijas četrzvaigžņu viesnīca [GEOGRAPHIC_DATA] [GEOGRAPHIC_DATA…" at bounding box center [322, 213] width 411 height 106
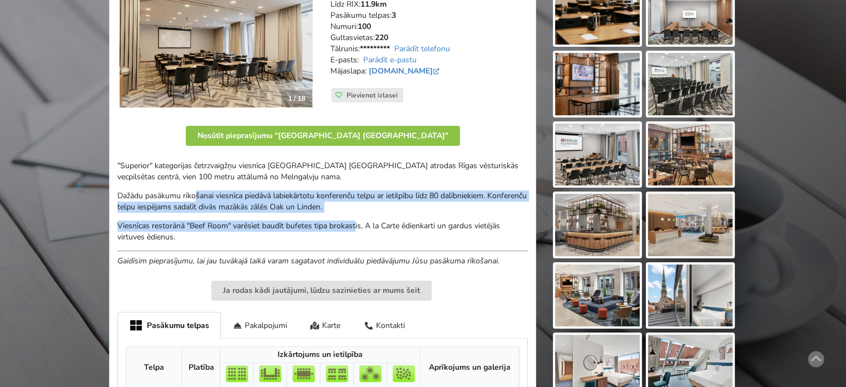
drag, startPoint x: 256, startPoint y: 200, endPoint x: 195, endPoint y: 188, distance: 62.3
click at [195, 189] on div ""Superior" kategorijas četrzvaigžņu viesnīca [GEOGRAPHIC_DATA] [GEOGRAPHIC_DATA…" at bounding box center [322, 213] width 411 height 106
click at [195, 188] on div ""Superior" kategorijas četrzvaigžņu viesnīca [GEOGRAPHIC_DATA] [GEOGRAPHIC_DATA…" at bounding box center [322, 213] width 411 height 106
drag, startPoint x: 332, startPoint y: 195, endPoint x: 446, endPoint y: 222, distance: 117.7
click at [446, 222] on div ""Superior" kategorijas četrzvaigžņu viesnīca [GEOGRAPHIC_DATA] [GEOGRAPHIC_DATA…" at bounding box center [322, 213] width 411 height 106
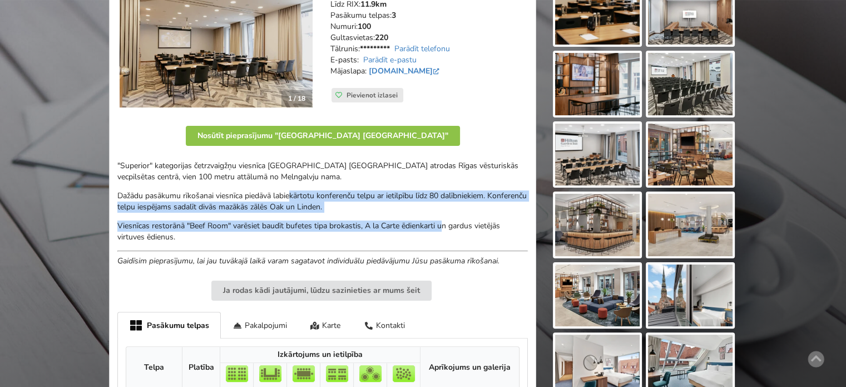
click at [446, 222] on p "Viesnīcas restorānā "Beef Room" varēsiet baudīt bufetes tipa brokastis, A la Ca…" at bounding box center [322, 231] width 411 height 22
drag, startPoint x: 391, startPoint y: 221, endPoint x: 202, endPoint y: 187, distance: 191.6
click at [202, 187] on div ""Superior" kategorijas četrzvaigžņu viesnīca [GEOGRAPHIC_DATA] [GEOGRAPHIC_DATA…" at bounding box center [322, 213] width 411 height 106
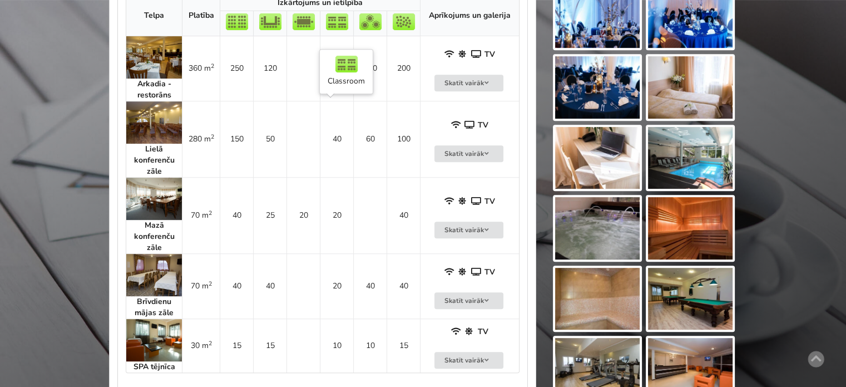
scroll to position [556, 0]
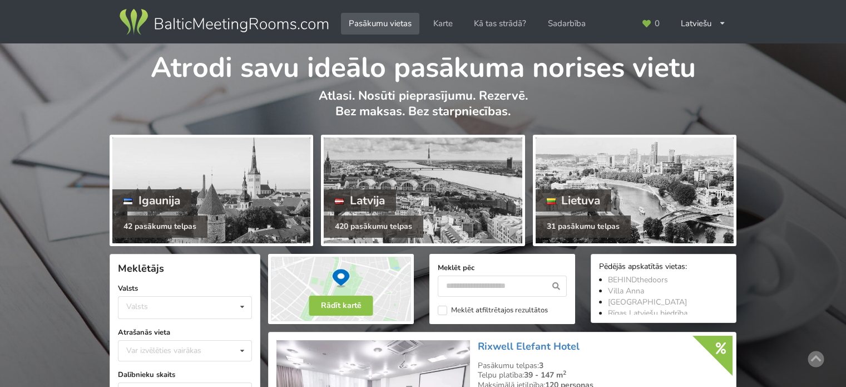
scroll to position [556, 0]
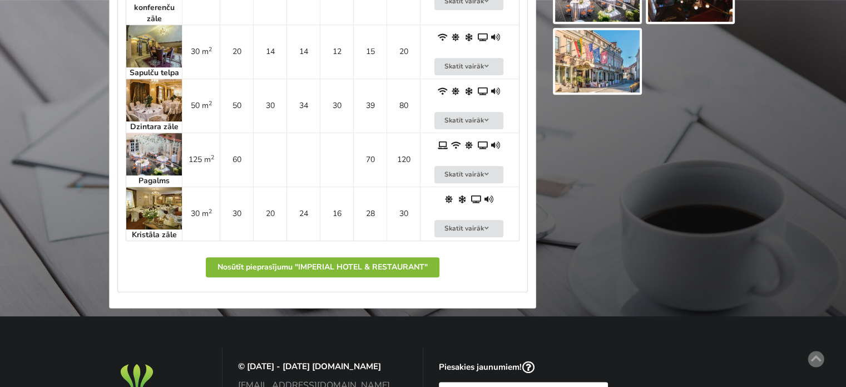
scroll to position [278, 0]
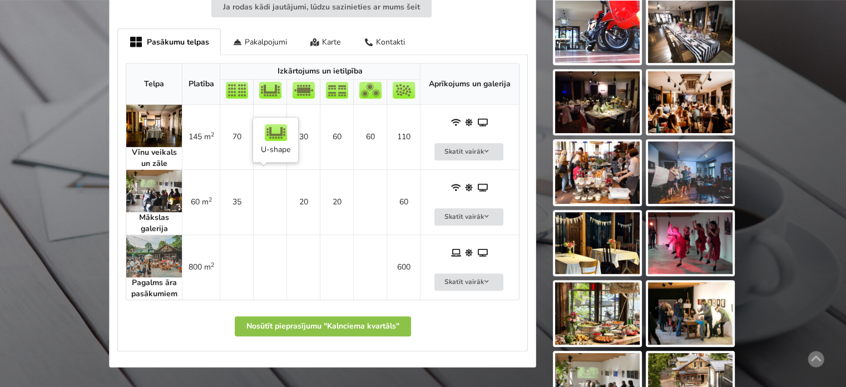
scroll to position [501, 0]
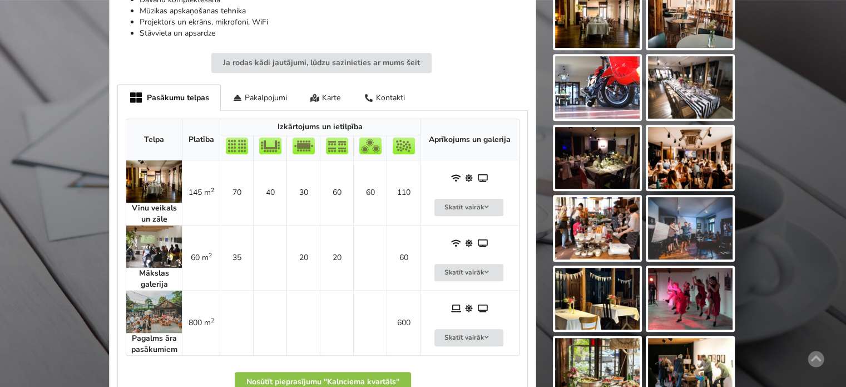
click at [423, 195] on td "Skatīt vairāk" at bounding box center [469, 192] width 99 height 65
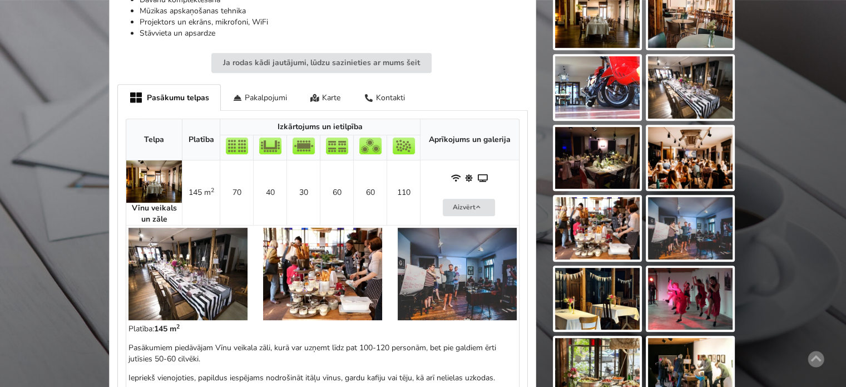
click at [423, 195] on td "Aizvērt" at bounding box center [469, 192] width 99 height 65
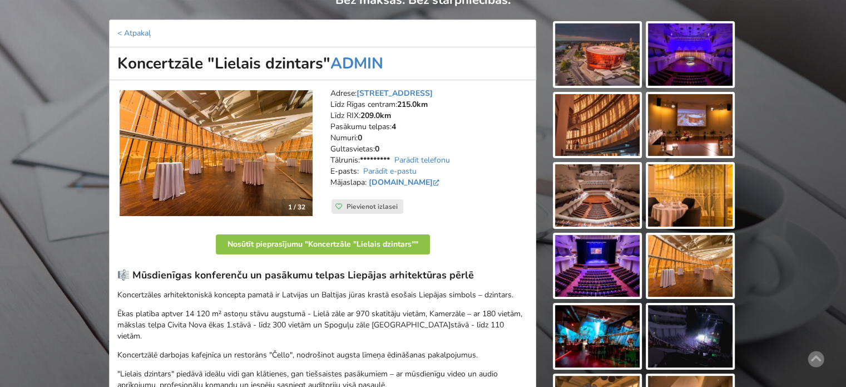
scroll to position [56, 0]
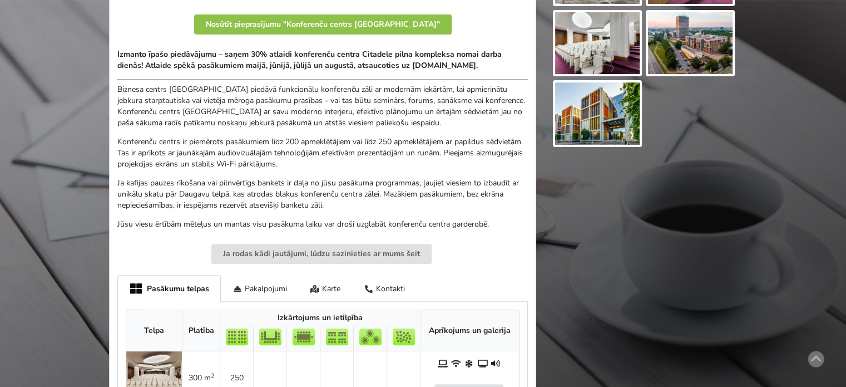
scroll to position [56, 0]
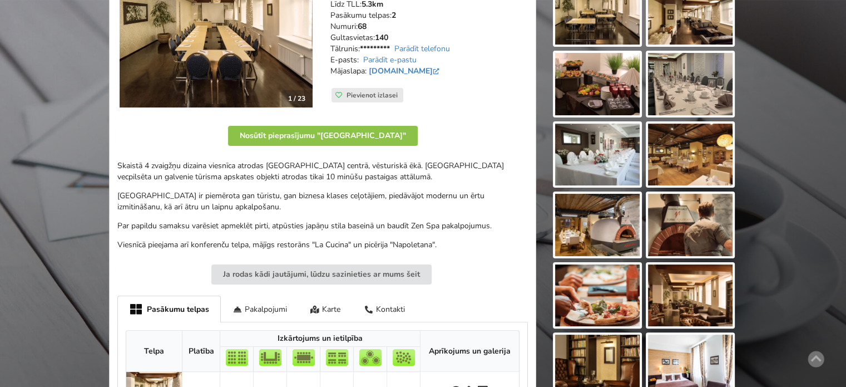
scroll to position [278, 0]
